Goal: Task Accomplishment & Management: Manage account settings

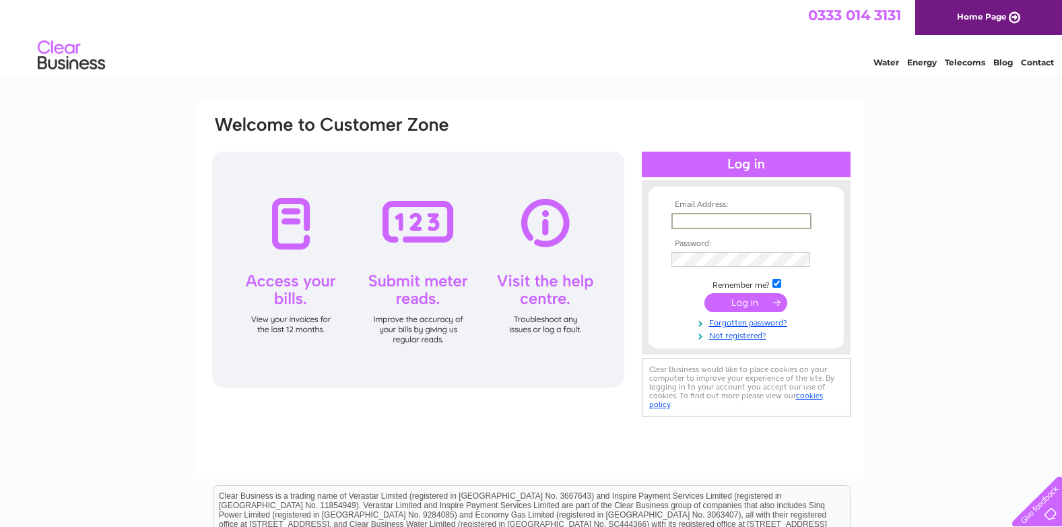
type input "[EMAIL_ADDRESS][DOMAIN_NAME]"
click at [740, 300] on input "submit" at bounding box center [746, 301] width 83 height 19
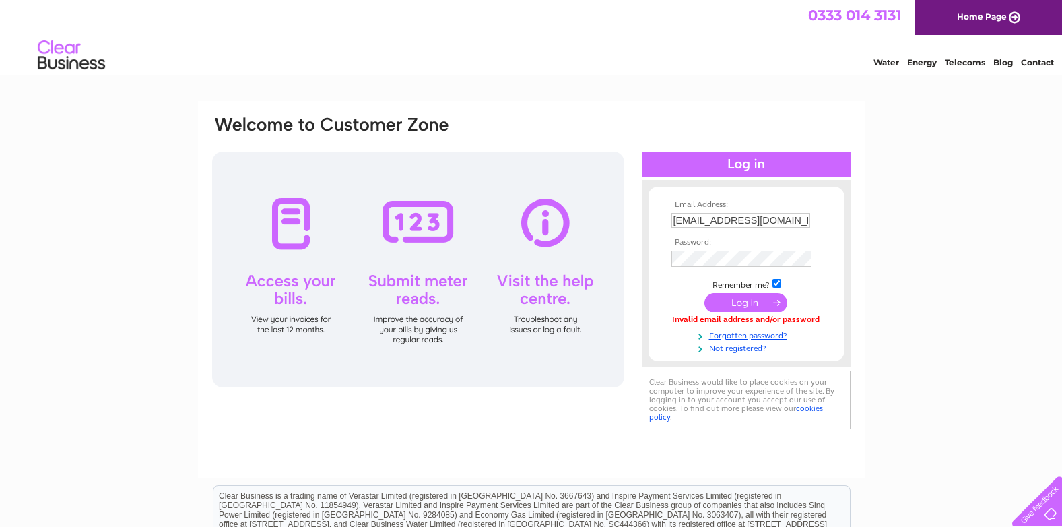
click at [735, 300] on input "submit" at bounding box center [746, 302] width 83 height 19
